Goal: Task Accomplishment & Management: Manage account settings

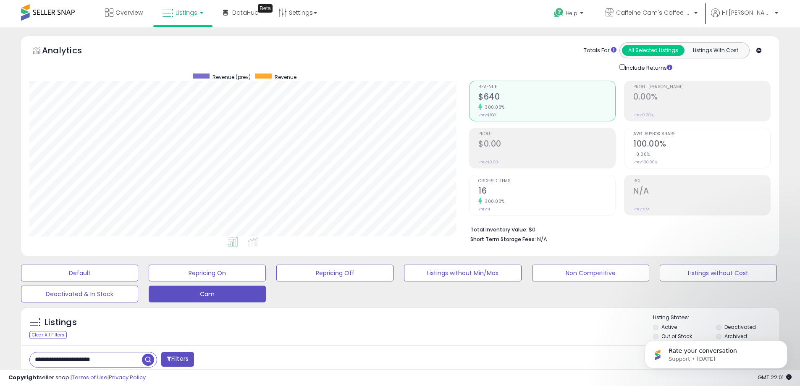
scroll to position [183, 0]
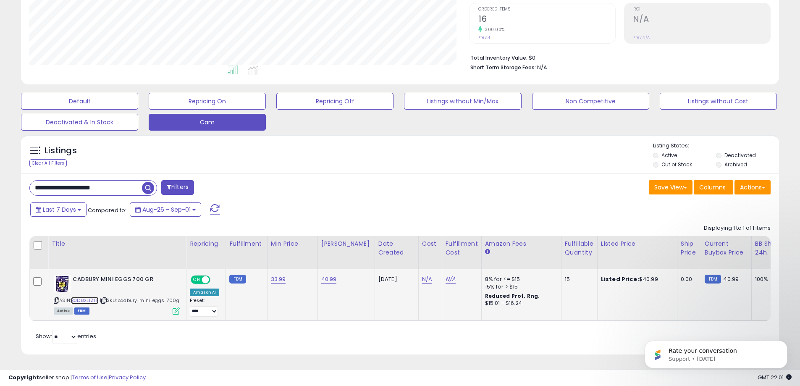
click at [90, 297] on link "B0D8XLTZTF" at bounding box center [85, 300] width 28 height 7
drag, startPoint x: 121, startPoint y: 174, endPoint x: -5, endPoint y: 192, distance: 127.2
click at [0, 192] on html "Unable to login Retrieving listings data.. has not yet accepted the Terms of Us…" at bounding box center [400, 21] width 800 height 386
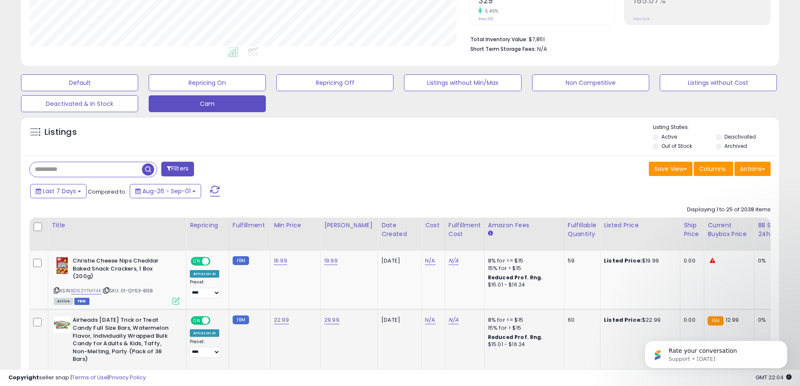
scroll to position [294, 0]
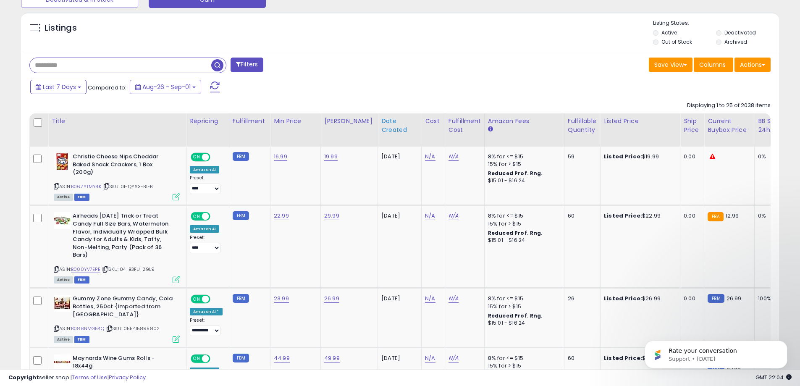
click at [387, 127] on div "Date Created" at bounding box center [399, 126] width 37 height 18
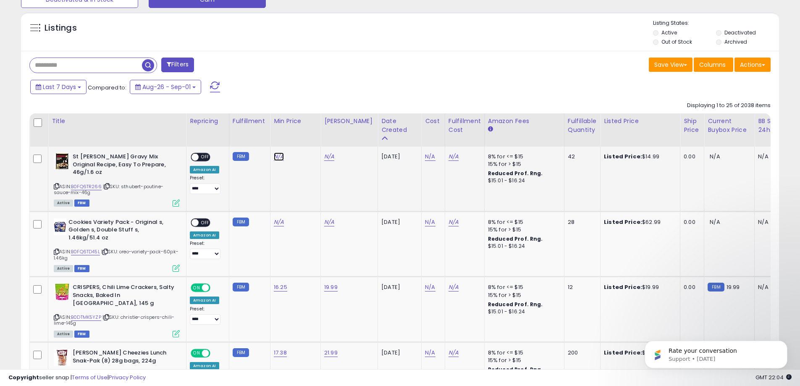
click at [277, 156] on link "N/A" at bounding box center [279, 156] width 10 height 8
click at [241, 138] on input "number" at bounding box center [252, 136] width 75 height 14
type input "*****"
click button "submit" at bounding box center [300, 135] width 14 height 13
click at [327, 156] on link "N/A" at bounding box center [329, 156] width 10 height 8
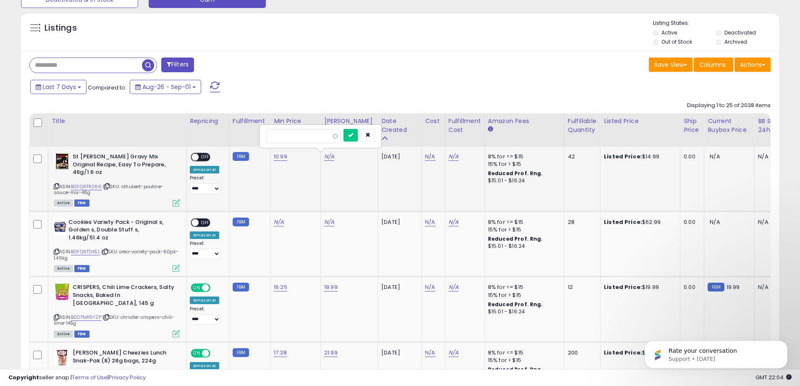
type input "*****"
click button "submit" at bounding box center [351, 135] width 14 height 13
click at [207, 158] on span "OFF" at bounding box center [205, 157] width 13 height 7
click at [278, 221] on link "N/A" at bounding box center [279, 222] width 10 height 8
click at [265, 206] on input "number" at bounding box center [252, 201] width 75 height 14
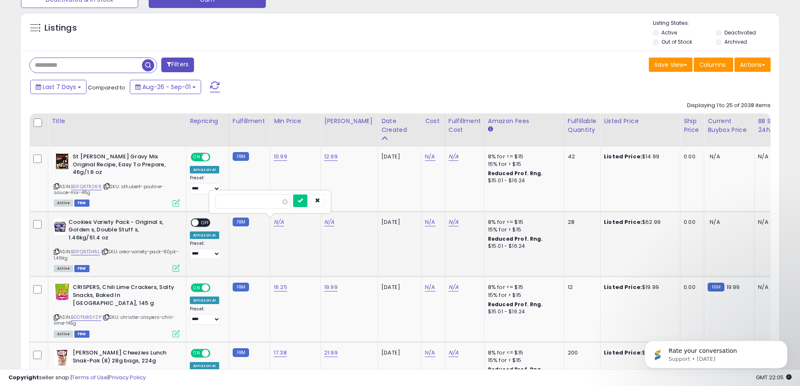
type input "*****"
click button "submit" at bounding box center [300, 200] width 14 height 13
click at [328, 221] on link "N/A" at bounding box center [329, 222] width 10 height 8
type input "*****"
click button "submit" at bounding box center [351, 200] width 14 height 13
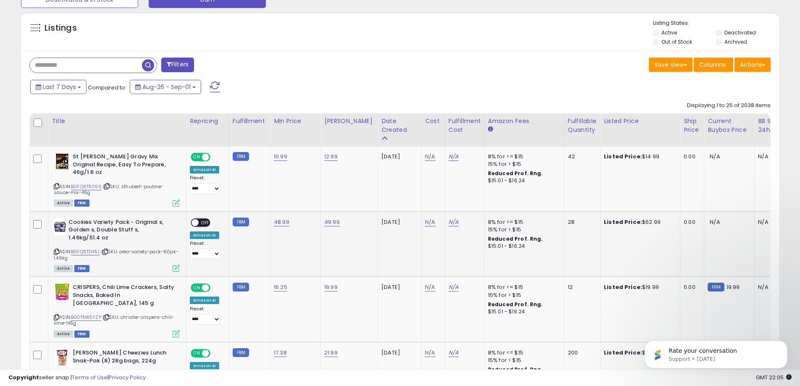
click at [205, 220] on span "OFF" at bounding box center [205, 222] width 13 height 7
click at [335, 73] on div "Filters" at bounding box center [211, 66] width 377 height 17
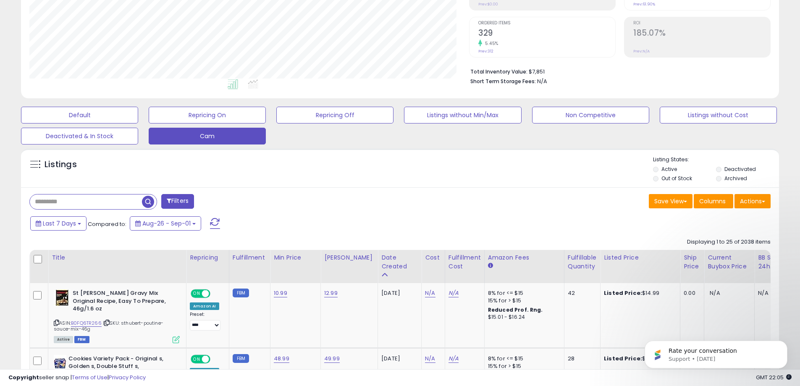
scroll to position [84, 0]
